Goal: Book appointment/travel/reservation

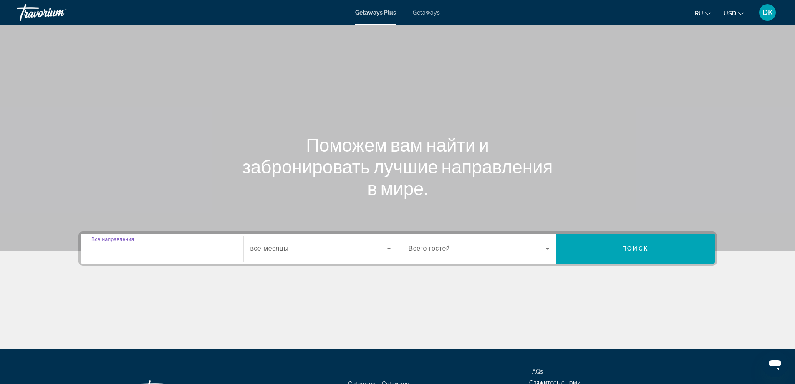
click at [168, 248] on input "Destination Все направления" at bounding box center [161, 249] width 141 height 10
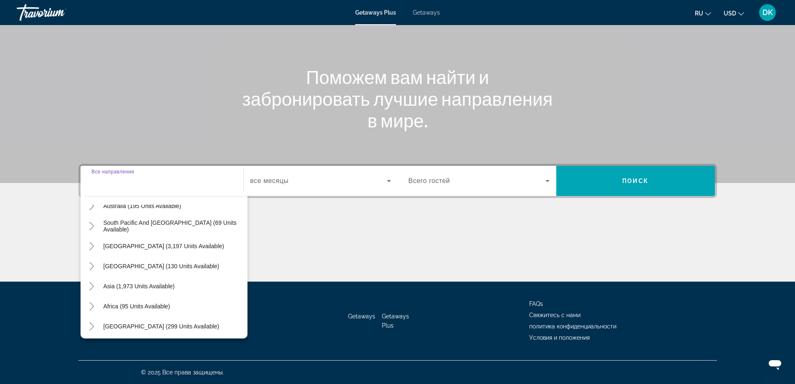
scroll to position [135, 0]
click at [116, 189] on div "Search widget" at bounding box center [161, 181] width 141 height 24
click at [134, 179] on input "Destination Все направления" at bounding box center [161, 181] width 141 height 10
click at [125, 183] on input "Destination Все направления" at bounding box center [161, 181] width 141 height 10
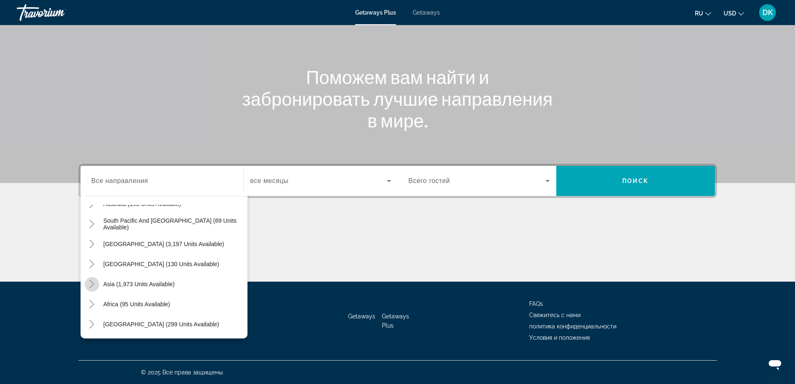
click at [93, 285] on icon "Toggle Asia (1,973 units available)" at bounding box center [92, 284] width 5 height 8
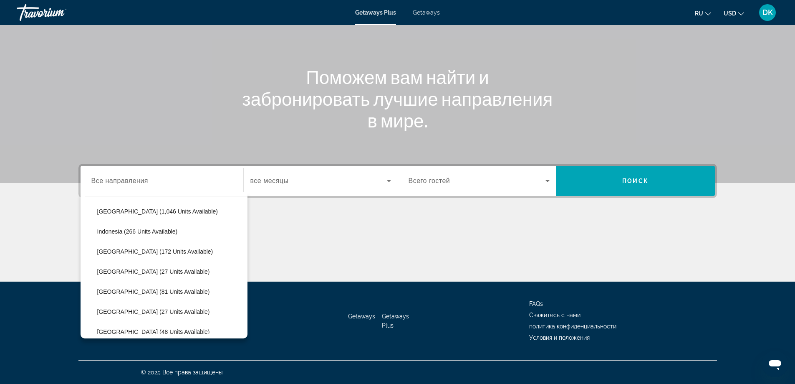
scroll to position [330, 0]
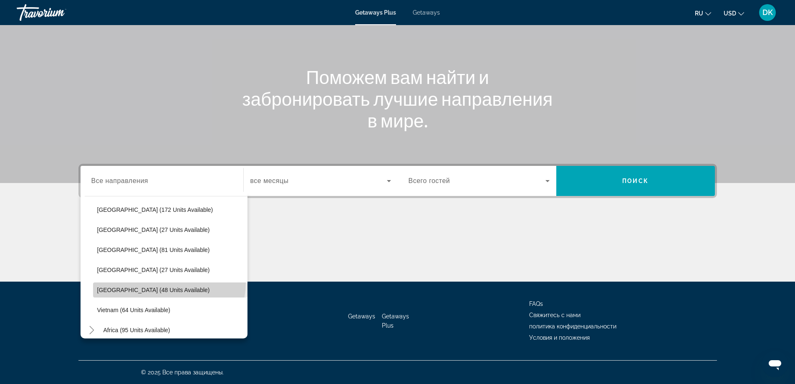
click at [169, 283] on span "Search widget" at bounding box center [170, 290] width 154 height 20
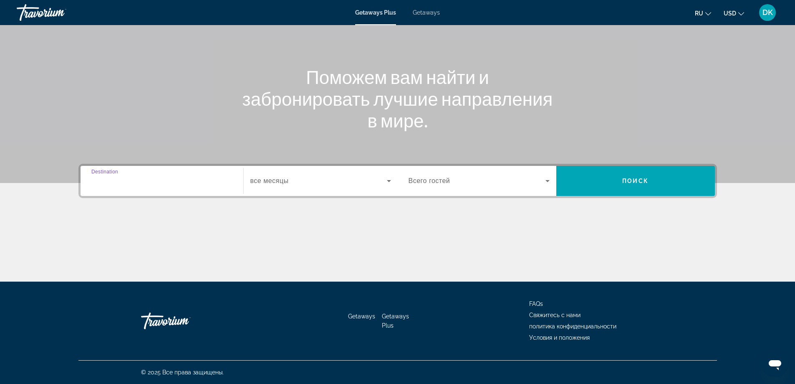
type input "**********"
click at [391, 180] on icon "Search widget" at bounding box center [389, 181] width 10 height 10
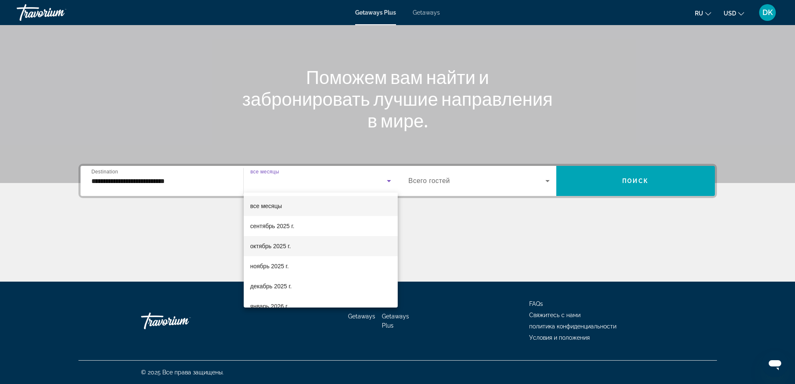
scroll to position [42, 0]
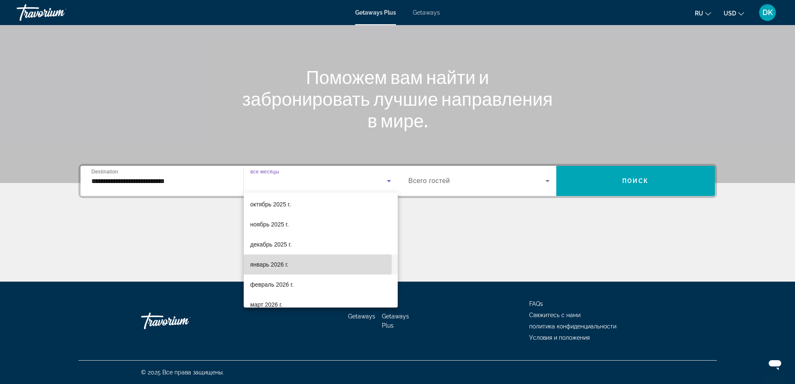
click at [279, 263] on span "январь 2026 г." at bounding box center [269, 264] width 38 height 10
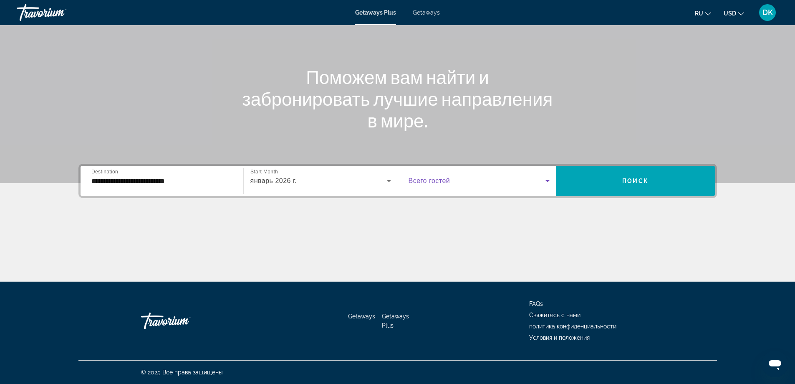
click at [546, 180] on icon "Search widget" at bounding box center [548, 181] width 4 height 2
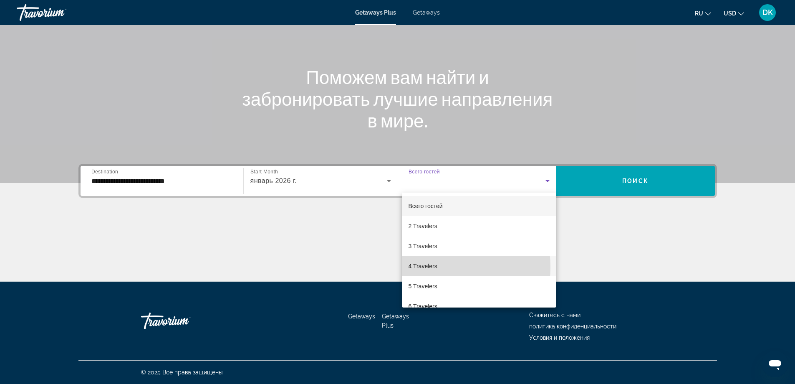
click at [427, 267] on span "4 Travelers" at bounding box center [423, 266] width 29 height 10
